Goal: Use online tool/utility

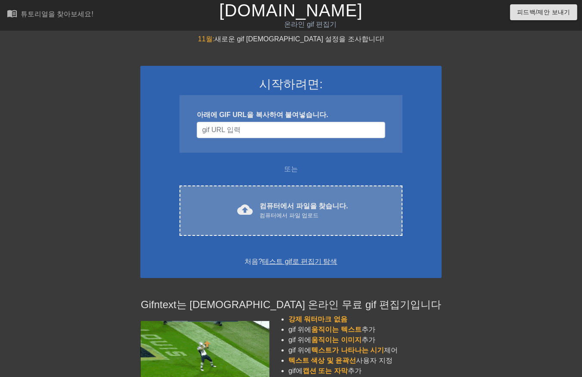
click at [287, 215] on div "컴퓨터에서 파일 업로드" at bounding box center [303, 215] width 88 height 9
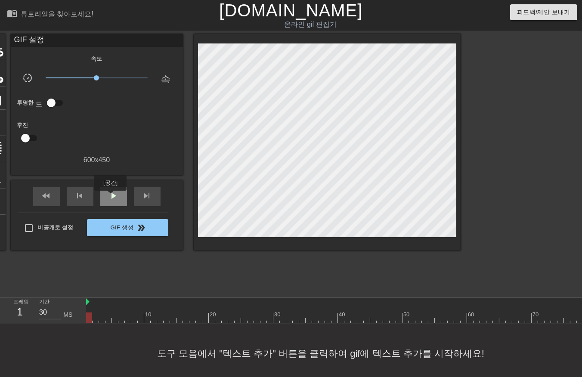
click at [110, 197] on span "play_arrow" at bounding box center [113, 196] width 10 height 10
click at [382, 351] on div "도구 모음에서 "텍스트 추가" 버튼을 클릭하여 gif에 텍스트 추가를 시작하세요!" at bounding box center [291, 354] width 582 height 60
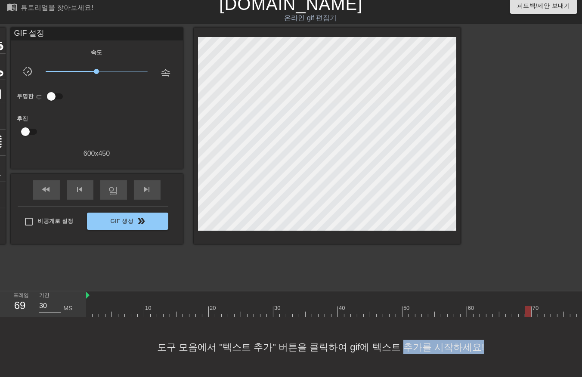
drag, startPoint x: 391, startPoint y: 374, endPoint x: 479, endPoint y: 363, distance: 89.4
click at [479, 363] on div "도구 모음에서 "텍스트 추가" 버튼을 클릭하여 gif에 텍스트 추가를 시작하세요!" at bounding box center [291, 347] width 582 height 60
click at [112, 185] on span "일시 중지" at bounding box center [113, 189] width 10 height 10
drag, startPoint x: 89, startPoint y: 299, endPoint x: 86, endPoint y: 306, distance: 7.0
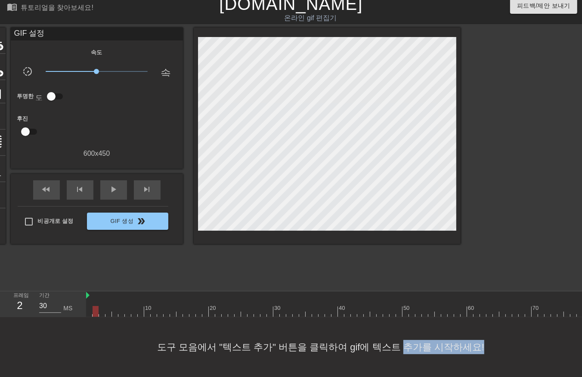
drag, startPoint x: 95, startPoint y: 302, endPoint x: 96, endPoint y: 308, distance: 5.6
drag, startPoint x: 100, startPoint y: 304, endPoint x: 105, endPoint y: 309, distance: 6.4
drag, startPoint x: 108, startPoint y: 303, endPoint x: 110, endPoint y: 310, distance: 7.5
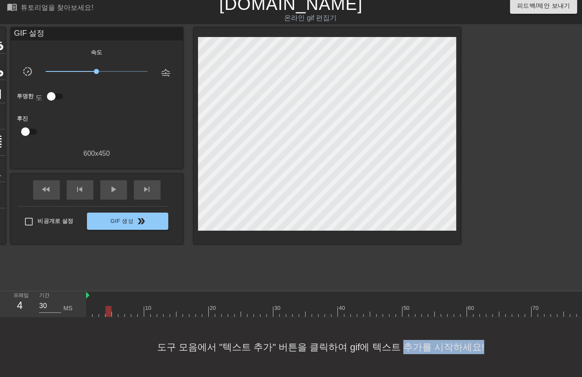
drag, startPoint x: 115, startPoint y: 304, endPoint x: 113, endPoint y: 313, distance: 9.3
drag, startPoint x: 121, startPoint y: 302, endPoint x: 118, endPoint y: 307, distance: 5.6
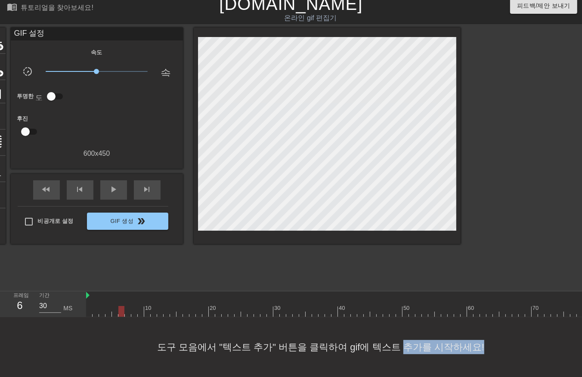
drag, startPoint x: 135, startPoint y: 304, endPoint x: 133, endPoint y: 312, distance: 7.9
drag, startPoint x: 140, startPoint y: 302, endPoint x: 138, endPoint y: 308, distance: 6.7
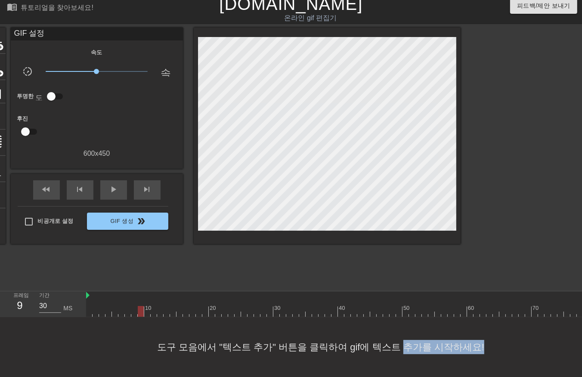
drag, startPoint x: 147, startPoint y: 303, endPoint x: 147, endPoint y: 309, distance: 5.6
drag, startPoint x: 151, startPoint y: 302, endPoint x: 151, endPoint y: 311, distance: 9.0
drag, startPoint x: 160, startPoint y: 303, endPoint x: 163, endPoint y: 312, distance: 9.3
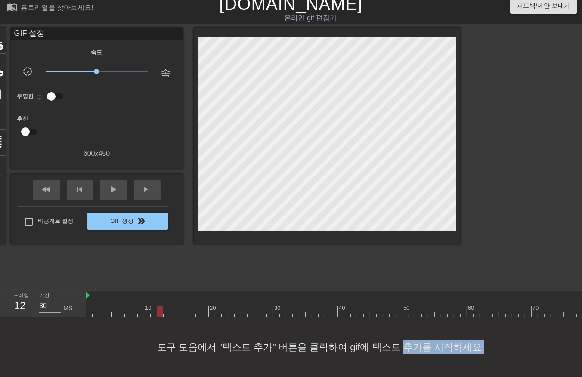
drag, startPoint x: 166, startPoint y: 304, endPoint x: 168, endPoint y: 312, distance: 8.5
drag, startPoint x: 174, startPoint y: 302, endPoint x: 176, endPoint y: 308, distance: 5.9
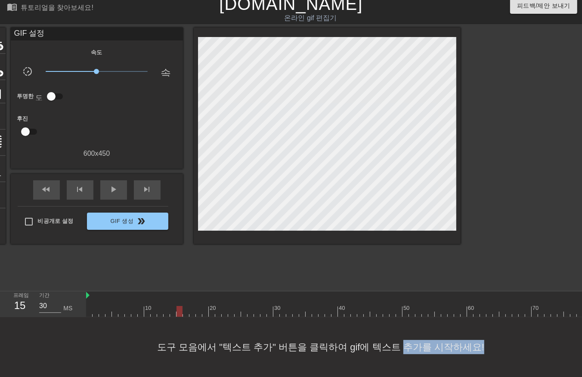
drag, startPoint x: 178, startPoint y: 302, endPoint x: 174, endPoint y: 319, distance: 17.6
click at [173, 314] on div "10 20 30 40 50 60 70 80 90 100 110 120 130 140 150 160" at bounding box center [334, 304] width 496 height 26
drag, startPoint x: 179, startPoint y: 302, endPoint x: 182, endPoint y: 310, distance: 8.3
drag, startPoint x: 186, startPoint y: 305, endPoint x: 185, endPoint y: 311, distance: 6.0
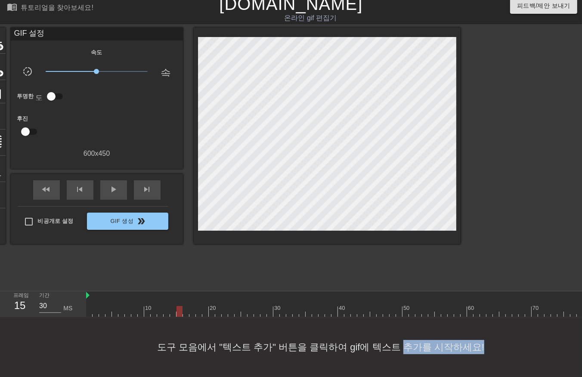
drag, startPoint x: 199, startPoint y: 303, endPoint x: 195, endPoint y: 312, distance: 9.8
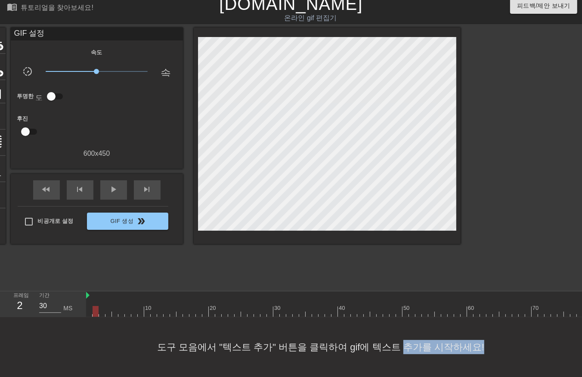
drag, startPoint x: 102, startPoint y: 306, endPoint x: 104, endPoint y: 313, distance: 7.6
click at [111, 306] on div at bounding box center [108, 311] width 6 height 11
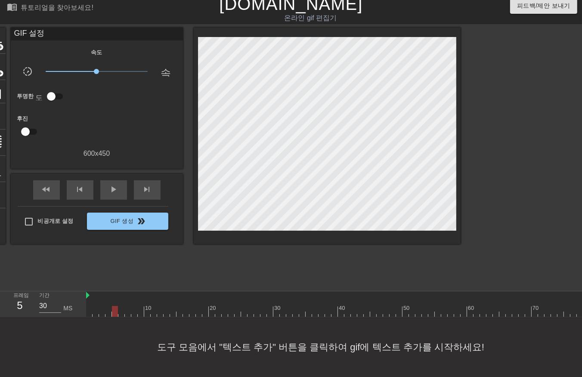
drag, startPoint x: 134, startPoint y: 305, endPoint x: 137, endPoint y: 308, distance: 4.6
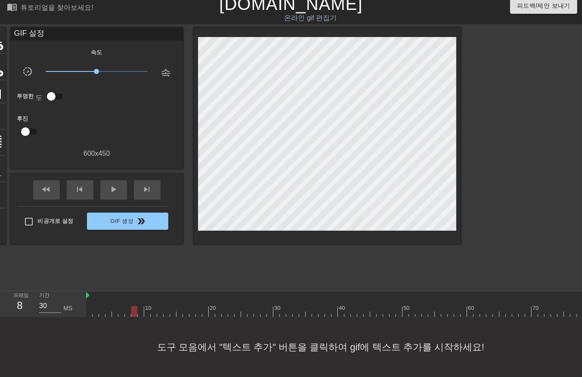
drag, startPoint x: 151, startPoint y: 306, endPoint x: 160, endPoint y: 309, distance: 8.6
drag, startPoint x: 158, startPoint y: 304, endPoint x: 160, endPoint y: 308, distance: 4.8
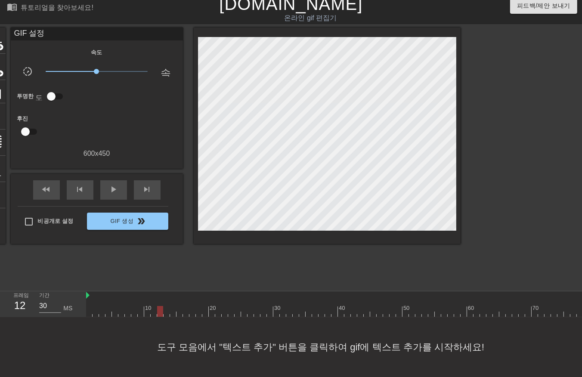
drag, startPoint x: 165, startPoint y: 305, endPoint x: 166, endPoint y: 311, distance: 6.1
drag, startPoint x: 170, startPoint y: 305, endPoint x: 173, endPoint y: 312, distance: 7.9
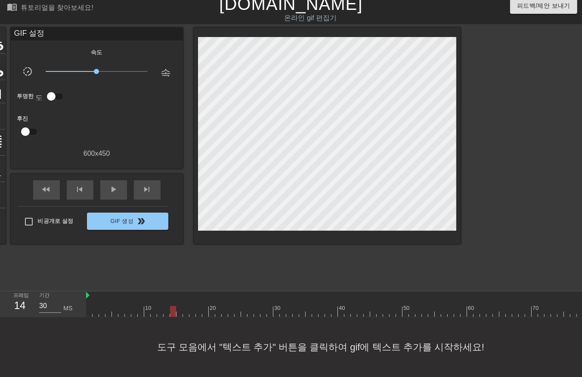
drag, startPoint x: 171, startPoint y: 305, endPoint x: 170, endPoint y: 310, distance: 5.2
drag, startPoint x: 185, startPoint y: 306, endPoint x: 191, endPoint y: 313, distance: 9.3
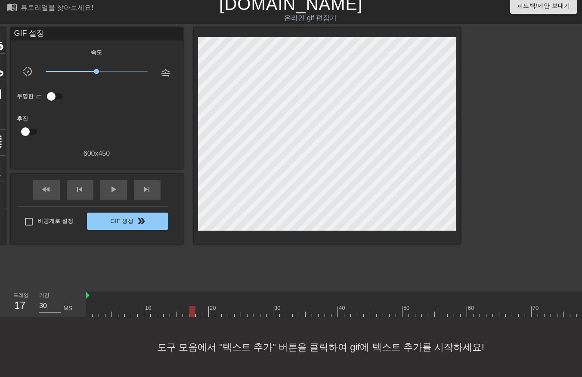
drag, startPoint x: 191, startPoint y: 306, endPoint x: 196, endPoint y: 309, distance: 5.8
drag, startPoint x: 196, startPoint y: 306, endPoint x: 200, endPoint y: 309, distance: 4.9
drag, startPoint x: 204, startPoint y: 302, endPoint x: 205, endPoint y: 308, distance: 5.6
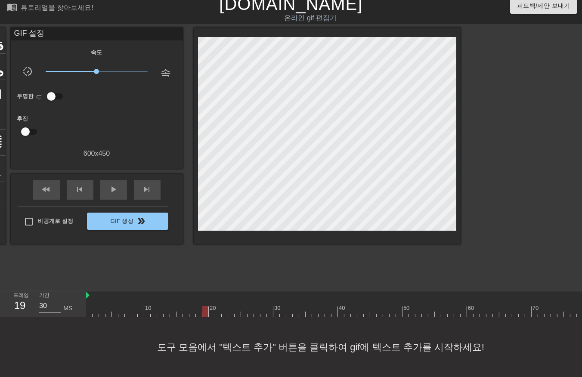
drag, startPoint x: 217, startPoint y: 305, endPoint x: 222, endPoint y: 312, distance: 8.5
click at [219, 311] on div "10 20 30 40 50 60 70 80 90 100 110 120 130 140 150 160" at bounding box center [334, 304] width 496 height 26
drag, startPoint x: 224, startPoint y: 303, endPoint x: 228, endPoint y: 309, distance: 7.7
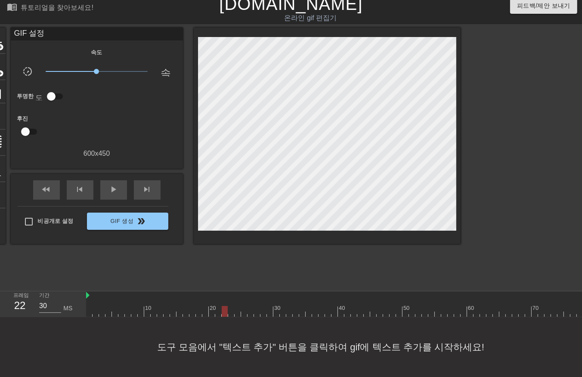
drag, startPoint x: 229, startPoint y: 304, endPoint x: 233, endPoint y: 309, distance: 6.1
drag, startPoint x: 235, startPoint y: 303, endPoint x: 238, endPoint y: 312, distance: 9.3
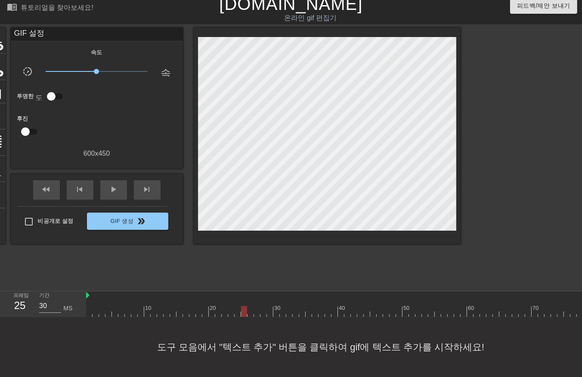
drag, startPoint x: 243, startPoint y: 304, endPoint x: 247, endPoint y: 311, distance: 8.4
drag, startPoint x: 247, startPoint y: 306, endPoint x: 251, endPoint y: 309, distance: 4.7
drag, startPoint x: 256, startPoint y: 302, endPoint x: 258, endPoint y: 310, distance: 8.2
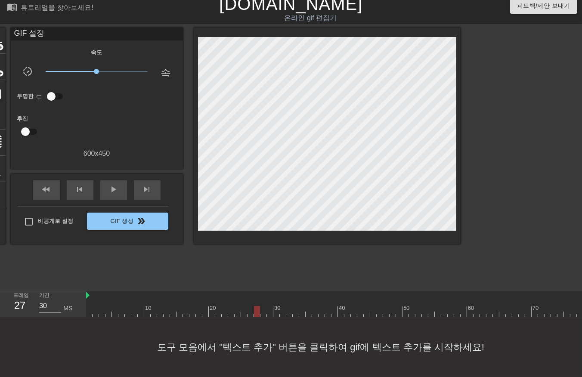
drag, startPoint x: 262, startPoint y: 303, endPoint x: 263, endPoint y: 308, distance: 5.2
drag, startPoint x: 270, startPoint y: 301, endPoint x: 274, endPoint y: 308, distance: 7.8
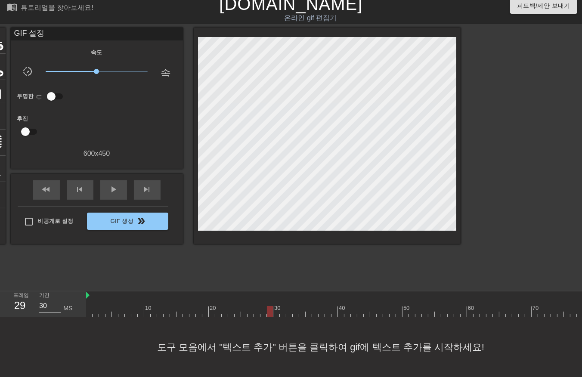
drag, startPoint x: 275, startPoint y: 303, endPoint x: 276, endPoint y: 307, distance: 4.6
drag, startPoint x: 281, startPoint y: 303, endPoint x: 285, endPoint y: 308, distance: 6.4
drag, startPoint x: 287, startPoint y: 302, endPoint x: 287, endPoint y: 307, distance: 5.7
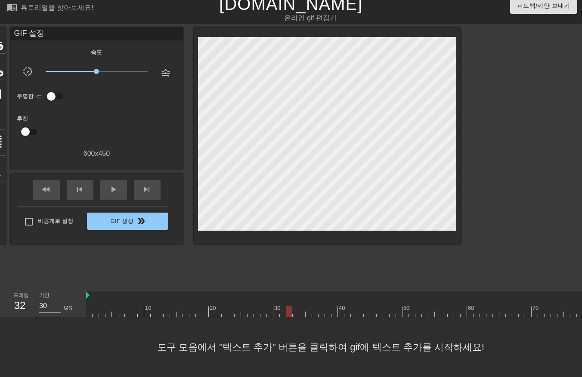
drag, startPoint x: 296, startPoint y: 306, endPoint x: 304, endPoint y: 307, distance: 8.4
drag, startPoint x: 301, startPoint y: 302, endPoint x: 306, endPoint y: 311, distance: 10.0
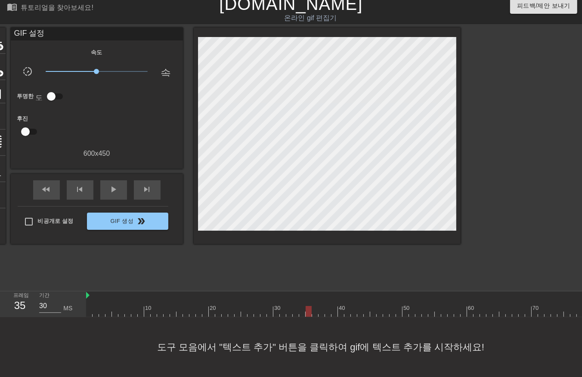
drag, startPoint x: 309, startPoint y: 302, endPoint x: 308, endPoint y: 308, distance: 5.6
drag, startPoint x: 312, startPoint y: 306, endPoint x: 317, endPoint y: 311, distance: 6.7
drag, startPoint x: 319, startPoint y: 304, endPoint x: 325, endPoint y: 312, distance: 9.5
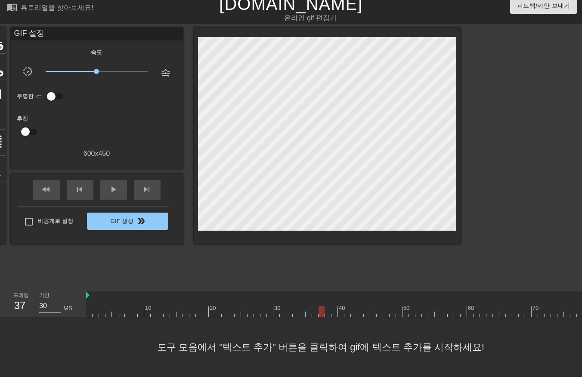
drag, startPoint x: 327, startPoint y: 304, endPoint x: 334, endPoint y: 310, distance: 9.1
drag, startPoint x: 332, startPoint y: 304, endPoint x: 337, endPoint y: 307, distance: 5.6
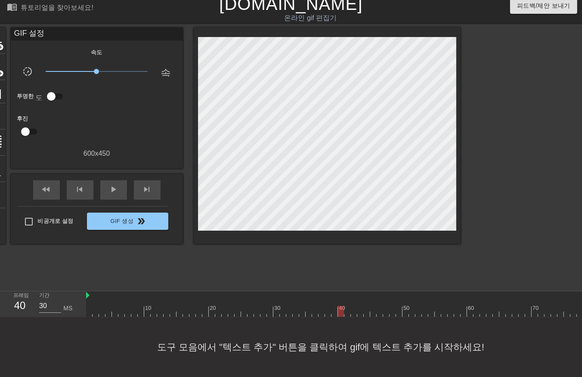
drag
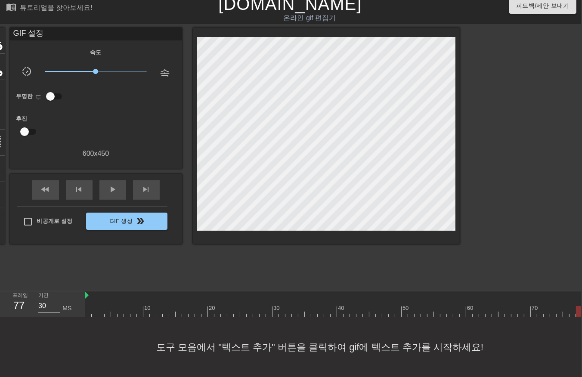
scroll to position [13, 18]
